Goal: Information Seeking & Learning: Find specific page/section

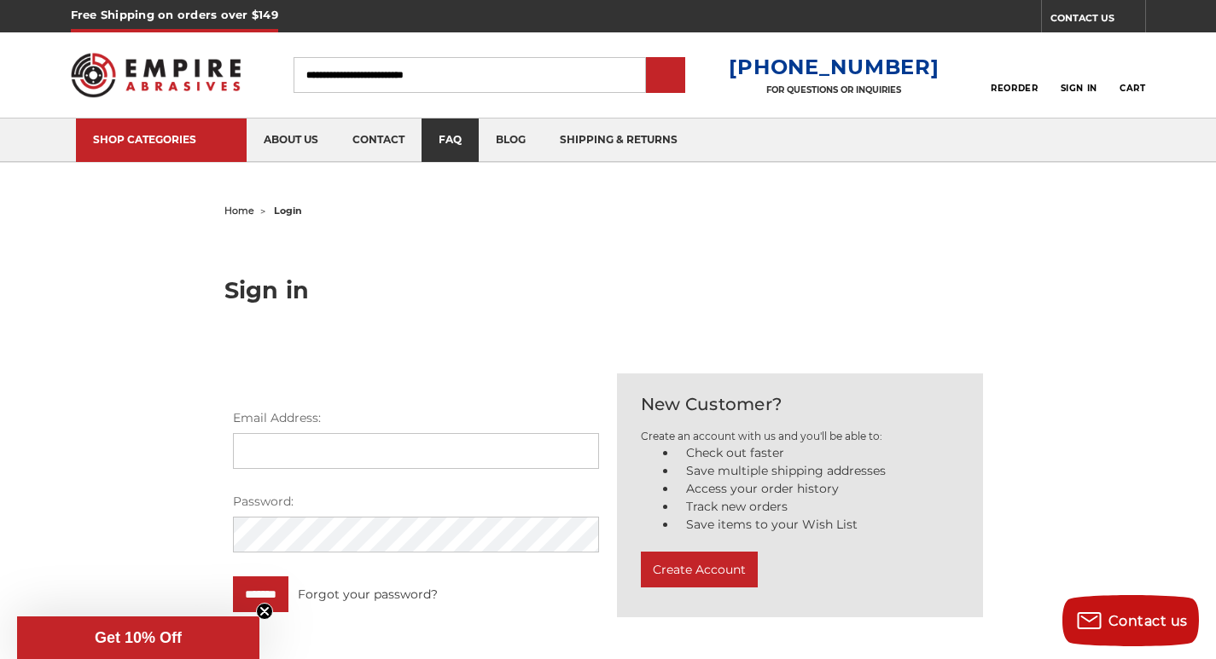
click at [428, 128] on link "faq" at bounding box center [449, 141] width 57 height 44
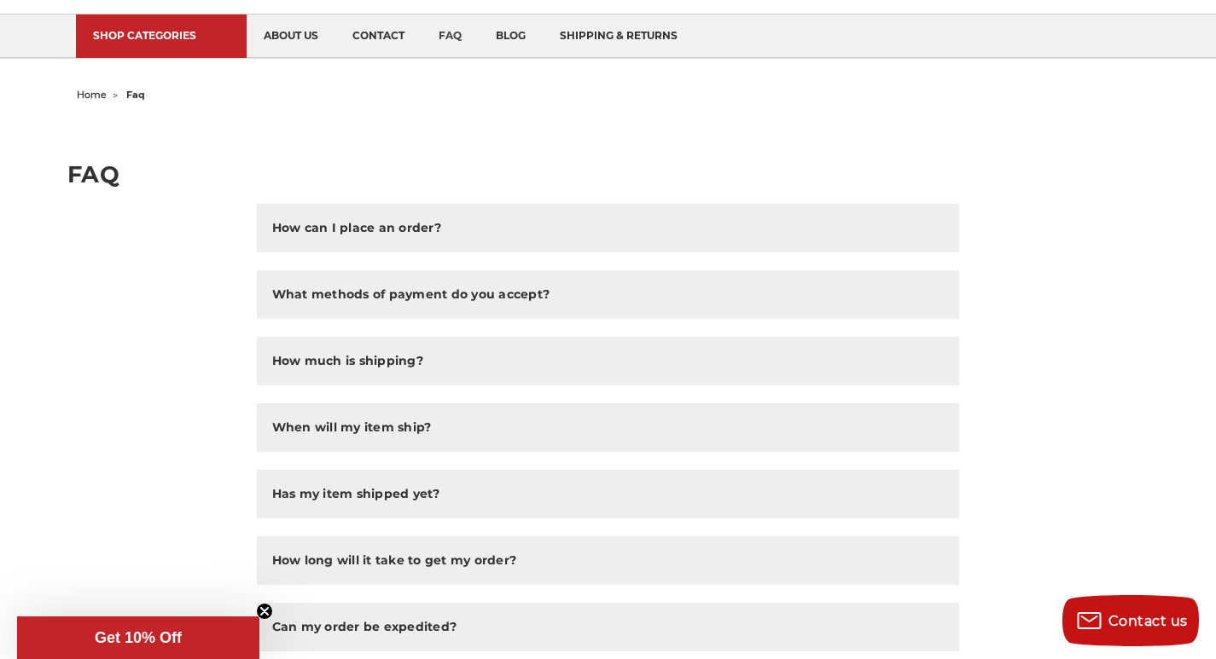
scroll to position [107, 0]
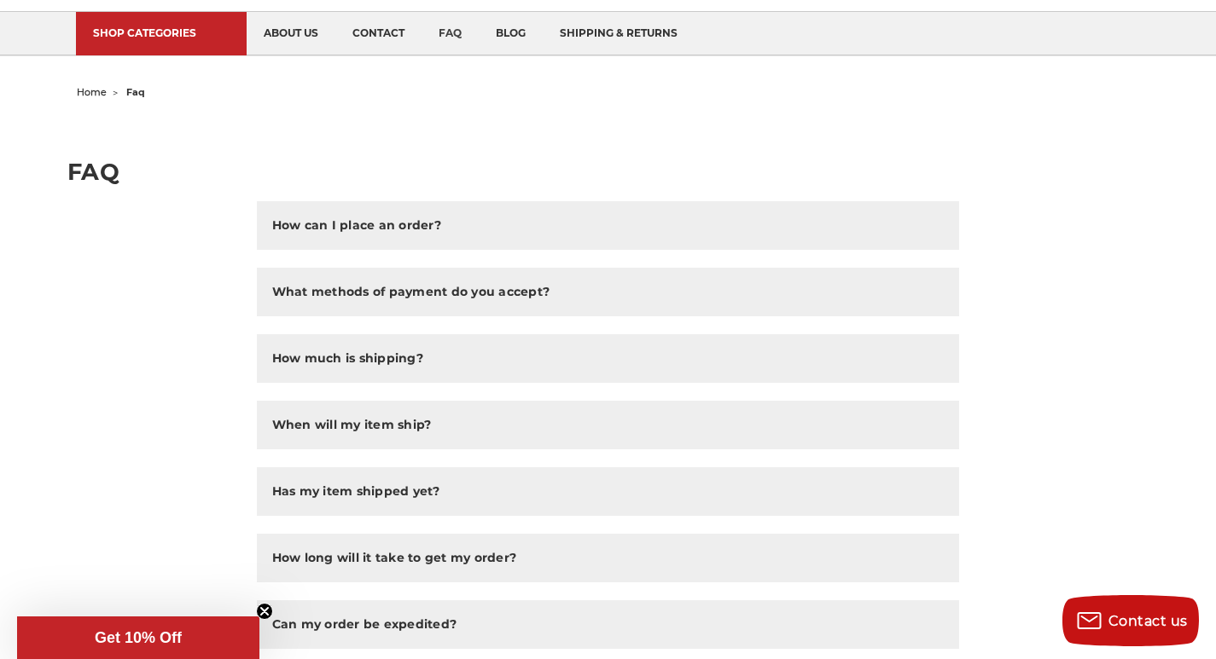
click at [998, 32] on ul "SHOP CATEGORIES sanding belts 3/8" x 13" 1/2" x 18" 1/2" x 24" faq" at bounding box center [608, 33] width 1065 height 43
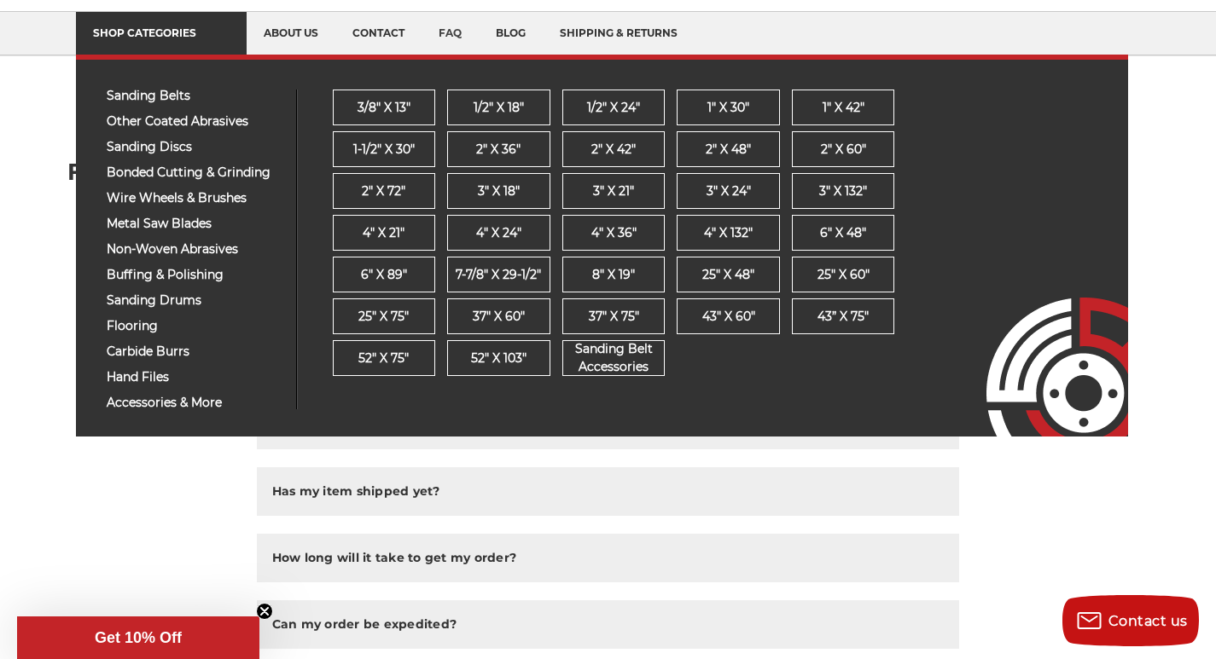
click at [133, 20] on link "SHOP CATEGORIES" at bounding box center [161, 34] width 171 height 44
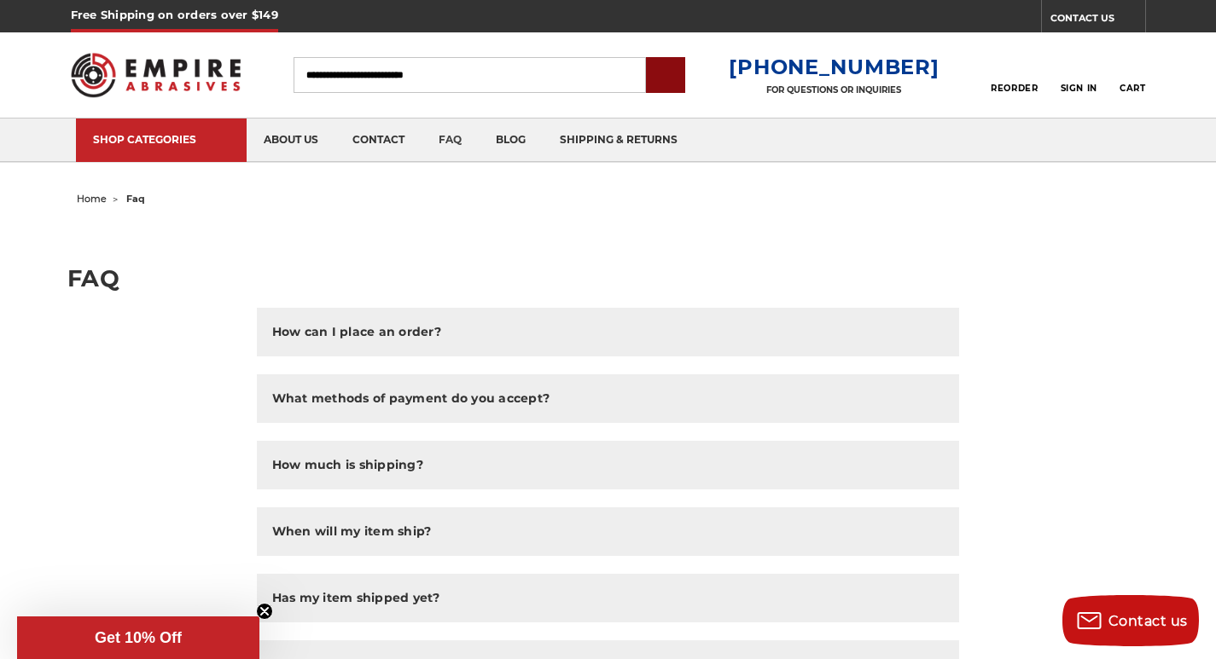
click at [682, 74] on input "submit" at bounding box center [665, 76] width 34 height 34
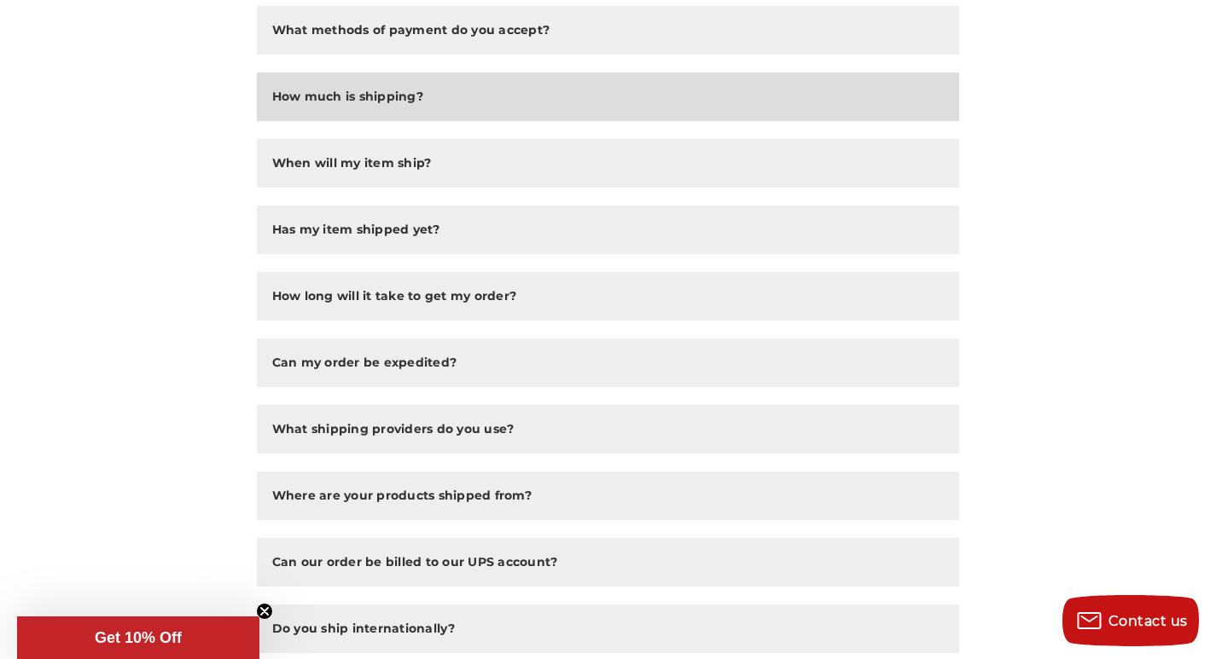
scroll to position [391, 0]
